Goal: Task Accomplishment & Management: Manage account settings

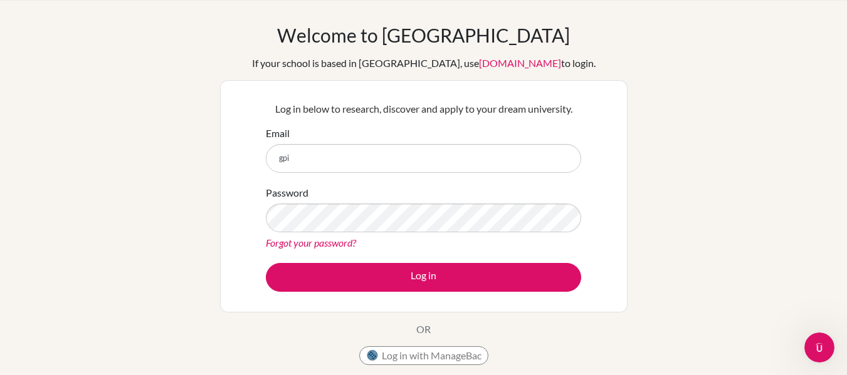
type input "gpizzolla@cicvalencia.org"
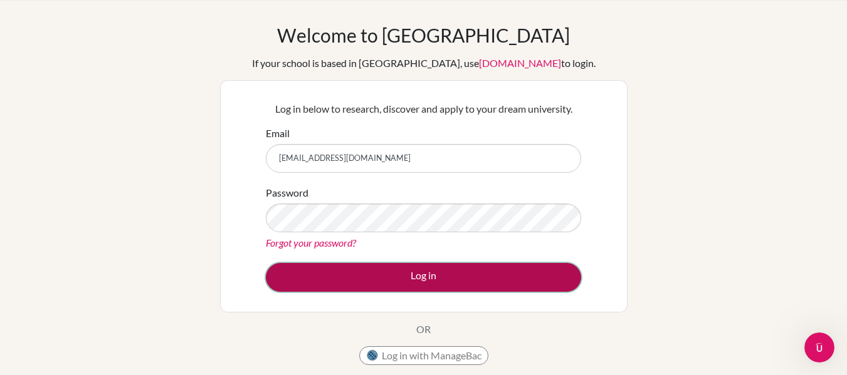
click at [391, 278] on button "Log in" at bounding box center [423, 277] width 315 height 29
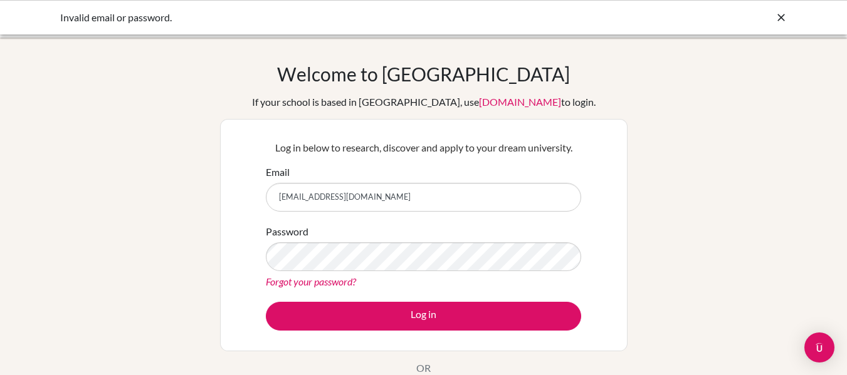
click at [629, 67] on div "Welcome to BridgeU If your school is based in China, use app.bridge-u.com.cn to…" at bounding box center [423, 268] width 847 height 410
click at [446, 83] on h1 "Welcome to [GEOGRAPHIC_DATA]" at bounding box center [423, 74] width 293 height 23
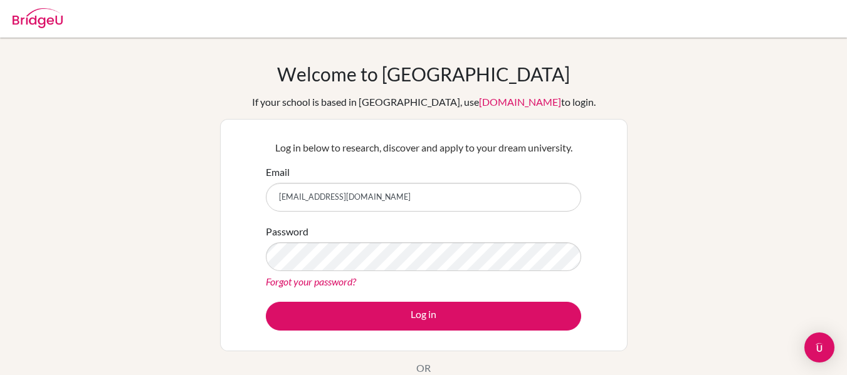
scroll to position [39, 0]
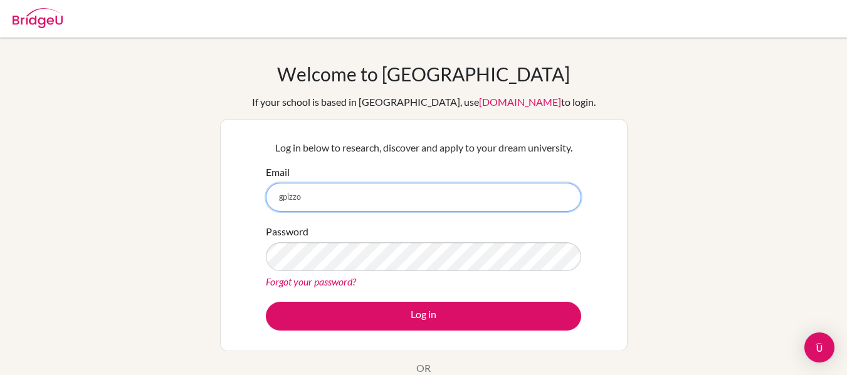
type input "[EMAIL_ADDRESS][DOMAIN_NAME]"
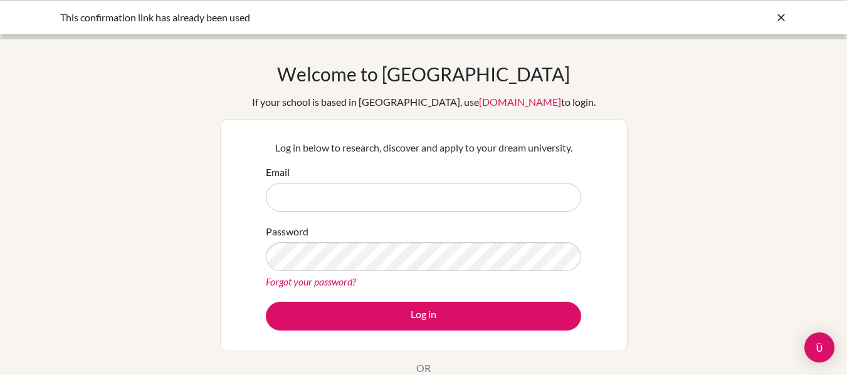
click at [425, 191] on input "Email" at bounding box center [423, 197] width 315 height 29
type input "[EMAIL_ADDRESS][DOMAIN_NAME]"
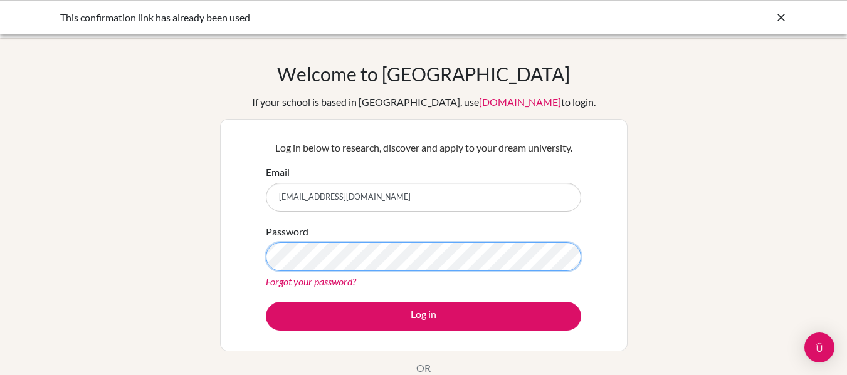
click at [266, 302] on button "Log in" at bounding box center [423, 316] width 315 height 29
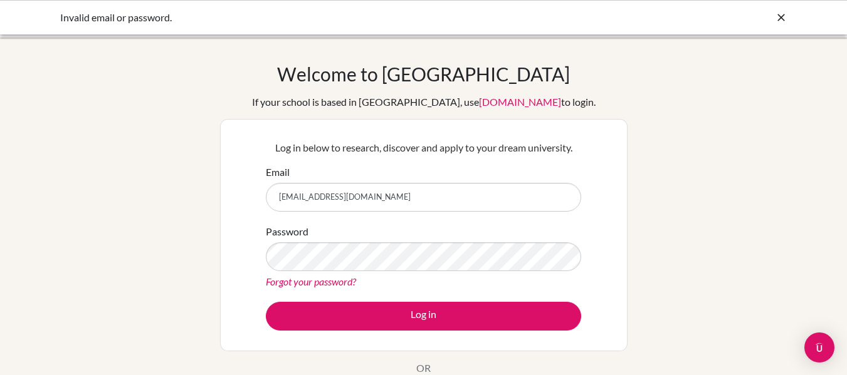
click at [352, 281] on link "Forgot your password?" at bounding box center [311, 282] width 90 height 12
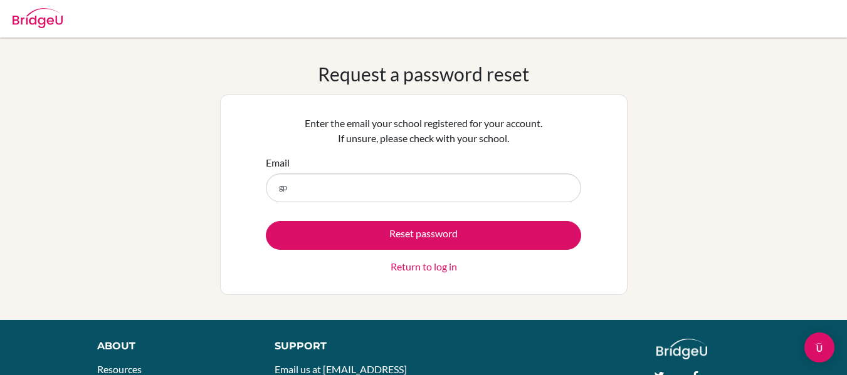
type input "[EMAIL_ADDRESS][DOMAIN_NAME]"
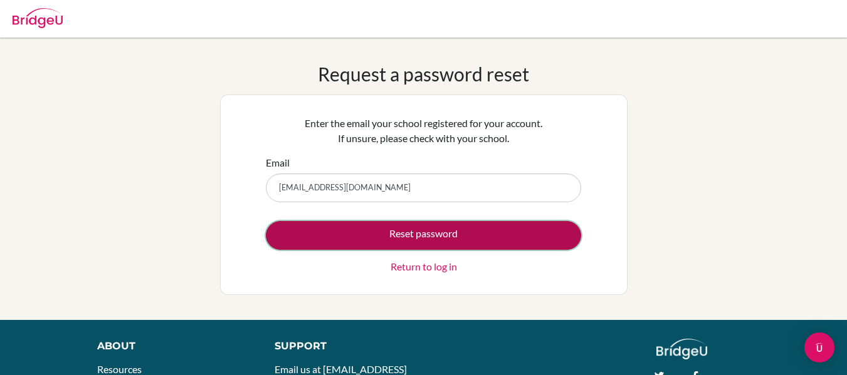
click at [377, 224] on button "Reset password" at bounding box center [423, 235] width 315 height 29
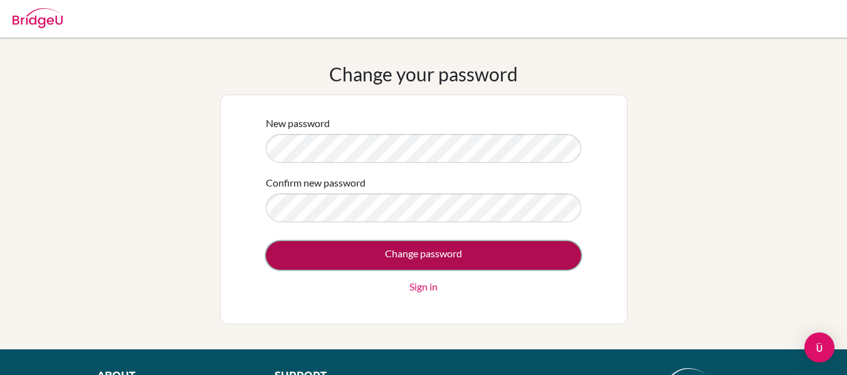
click at [379, 255] on input "Change password" at bounding box center [423, 255] width 315 height 29
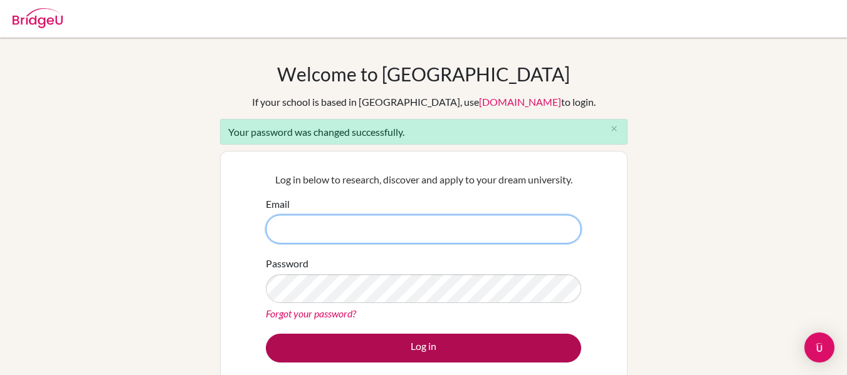
type input "[EMAIL_ADDRESS][DOMAIN_NAME]"
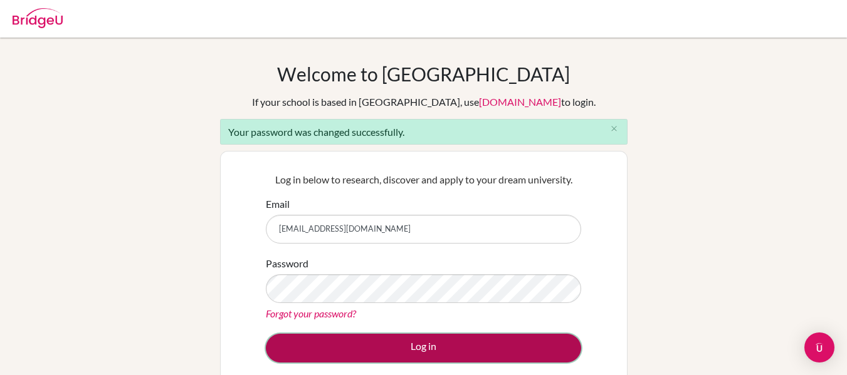
click at [528, 354] on button "Log in" at bounding box center [423, 348] width 315 height 29
